Goal: Task Accomplishment & Management: Use online tool/utility

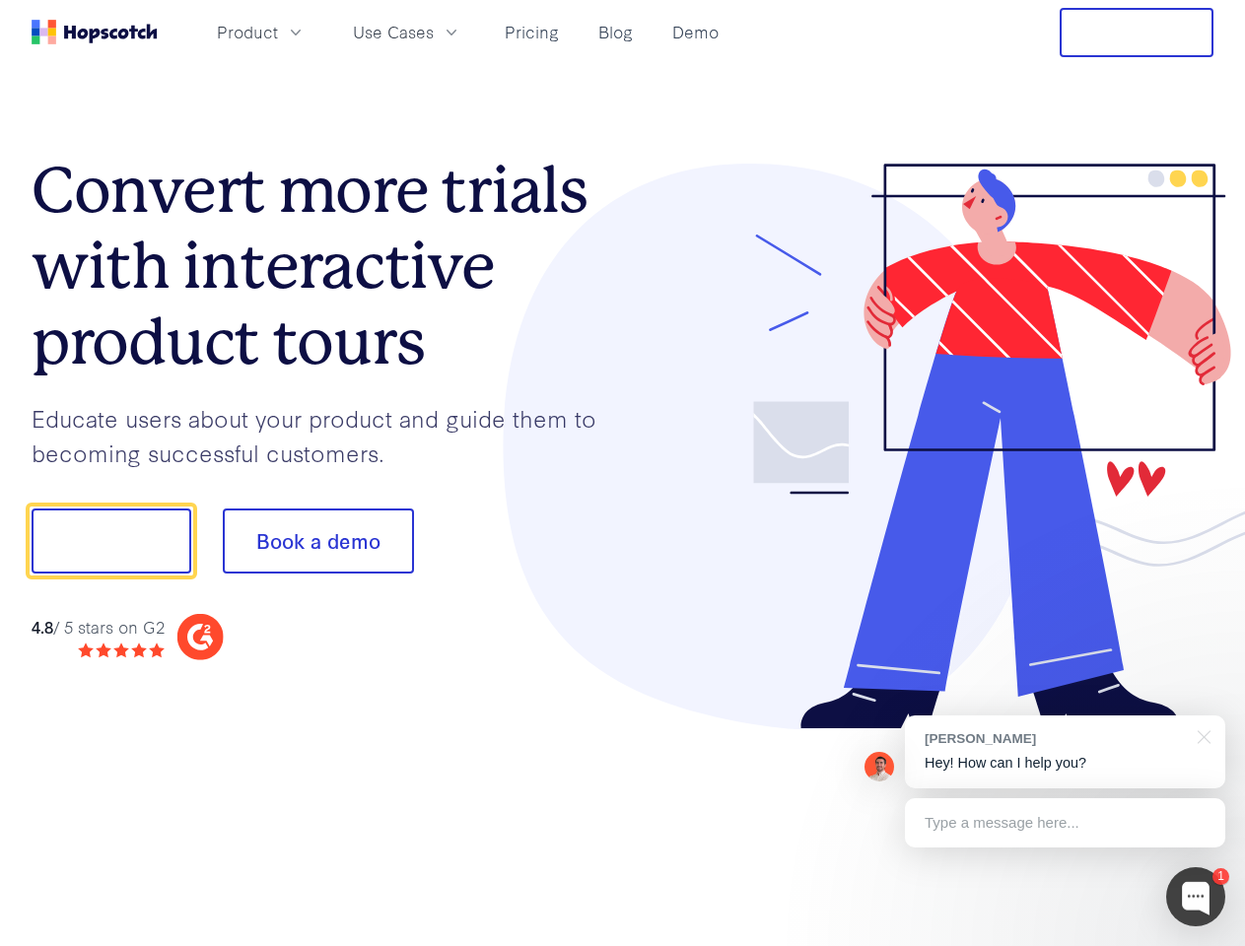
click at [623, 473] on div at bounding box center [919, 447] width 592 height 567
click at [278, 32] on span "Product" at bounding box center [247, 32] width 61 height 25
click at [434, 32] on span "Use Cases" at bounding box center [393, 32] width 81 height 25
click at [1137, 33] on button "Free Trial" at bounding box center [1137, 32] width 154 height 49
click at [110, 541] on button "Show me!" at bounding box center [112, 541] width 160 height 65
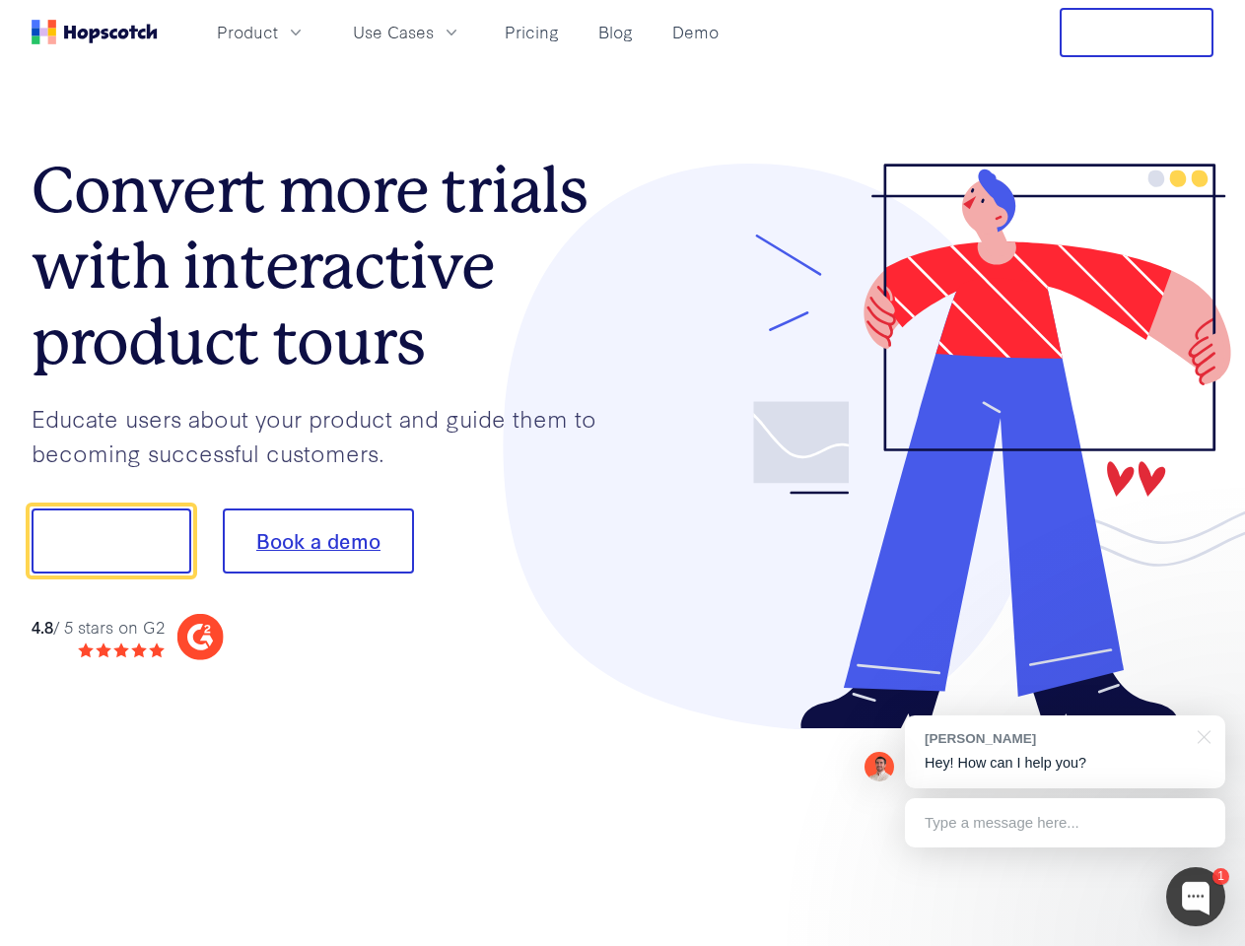
click at [317, 541] on button "Book a demo" at bounding box center [318, 541] width 191 height 65
click at [1196, 897] on div at bounding box center [1195, 897] width 59 height 59
click at [1065, 752] on div "[PERSON_NAME] Hey! How can I help you?" at bounding box center [1065, 752] width 320 height 73
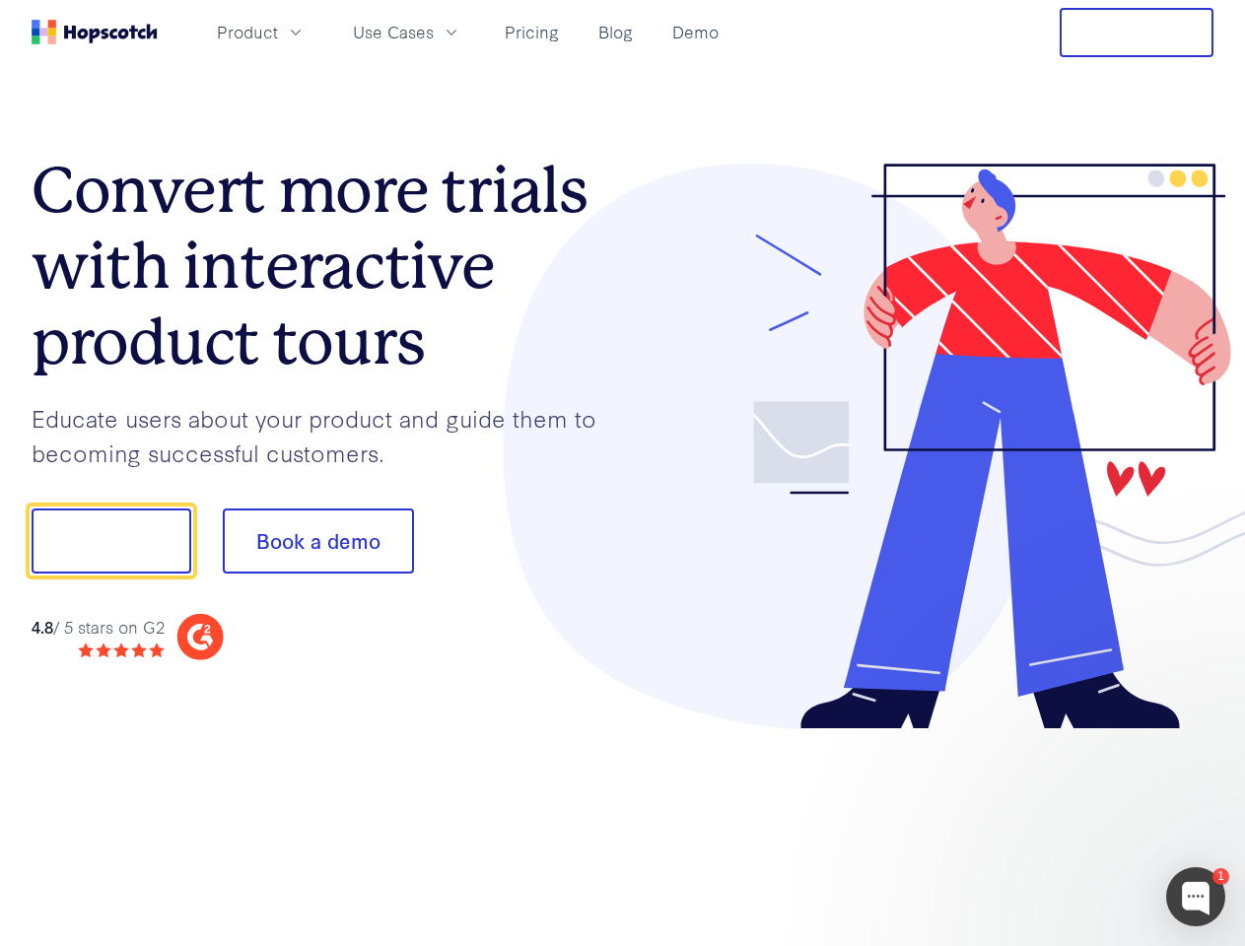
click at [1201, 735] on div at bounding box center [1041, 539] width 370 height 658
click at [1065, 823] on div at bounding box center [1041, 670] width 370 height 393
